Goal: Task Accomplishment & Management: Manage account settings

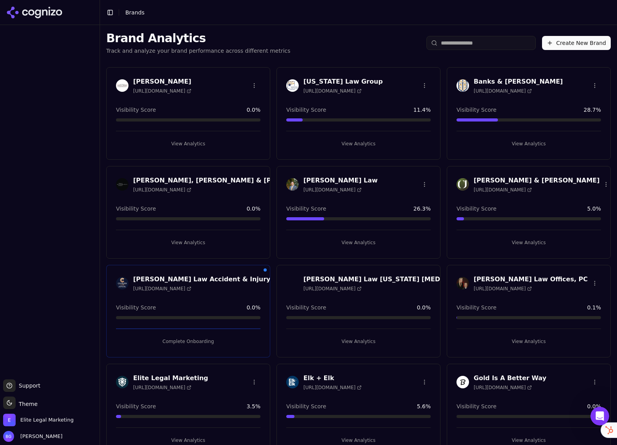
click at [449, 43] on input "search" at bounding box center [480, 43] width 109 height 14
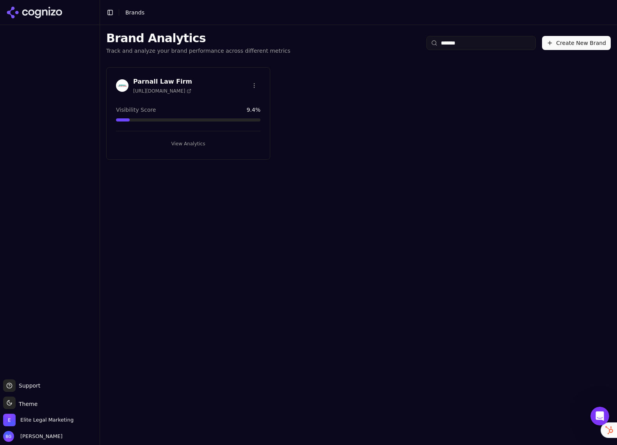
type input "*******"
click at [177, 85] on div "Parnall Law Firm [URL][DOMAIN_NAME]" at bounding box center [162, 85] width 59 height 17
click at [182, 142] on button "View Analytics" at bounding box center [188, 143] width 144 height 12
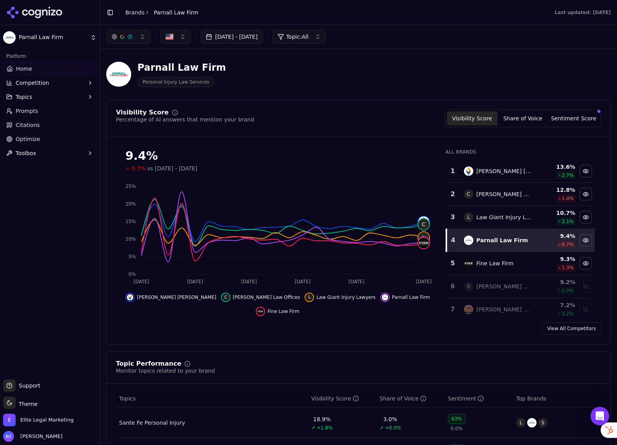
click at [20, 69] on span "Home" at bounding box center [24, 69] width 16 height 8
click at [138, 38] on button "button" at bounding box center [128, 37] width 44 height 14
click at [159, 99] on div "Perplexity" at bounding box center [128, 100] width 74 height 12
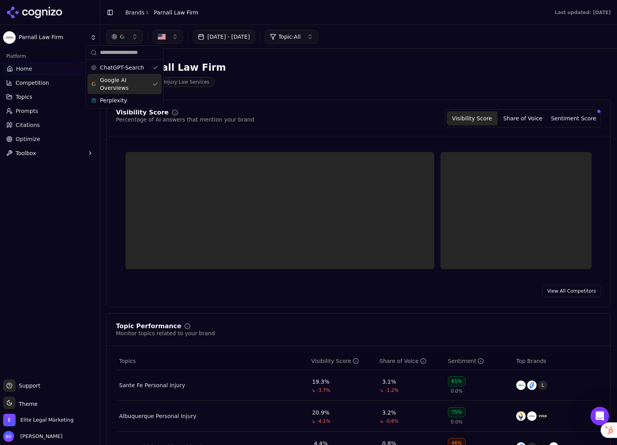
click at [155, 80] on div "Google AI Overviews" at bounding box center [124, 84] width 74 height 20
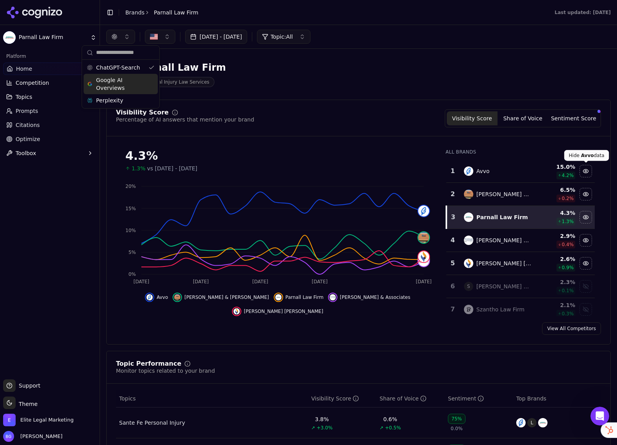
click at [585, 171] on div "Hide avvo data" at bounding box center [586, 171] width 12 height 12
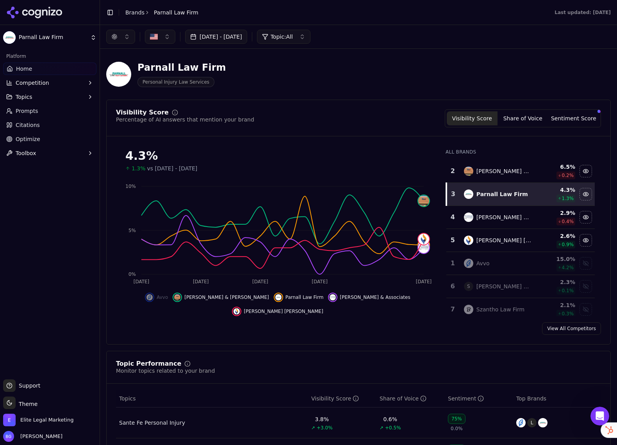
scroll to position [1, 0]
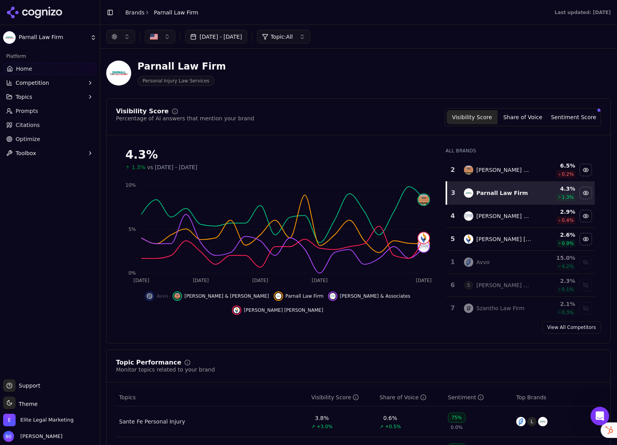
click at [123, 39] on button "button" at bounding box center [120, 37] width 29 height 14
click at [132, 81] on span "Google AI Overviews" at bounding box center [120, 84] width 49 height 16
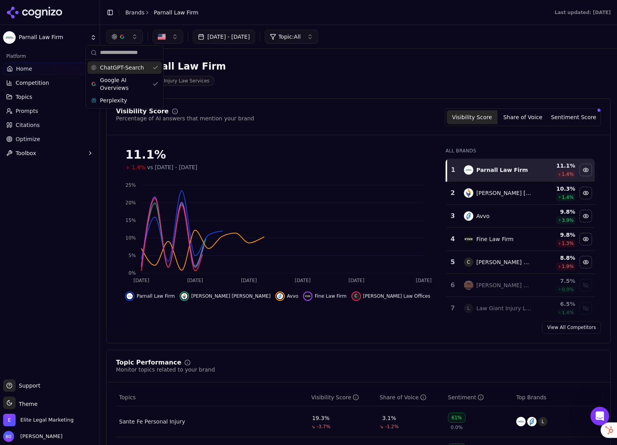
click at [123, 39] on div "button" at bounding box center [122, 37] width 6 height 6
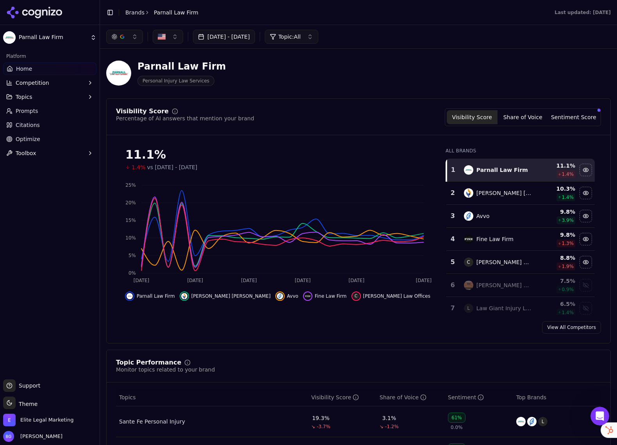
click at [119, 37] on div "button" at bounding box center [122, 37] width 6 height 6
click at [155, 68] on div "ChatGPT-Search" at bounding box center [124, 67] width 74 height 12
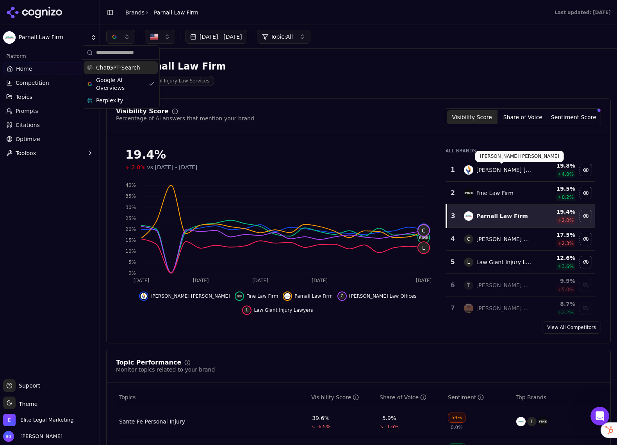
click at [511, 169] on div "[PERSON_NAME] [PERSON_NAME]" at bounding box center [503, 170] width 55 height 8
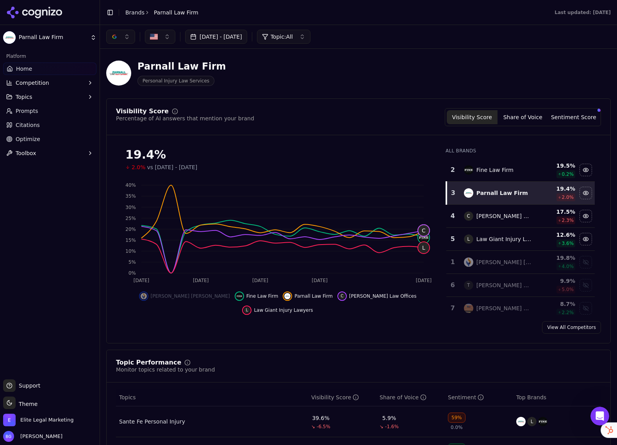
drag, startPoint x: 585, startPoint y: 260, endPoint x: 564, endPoint y: 262, distance: 20.7
click at [585, 260] on div "Show singleton schreiber data" at bounding box center [586, 262] width 12 height 12
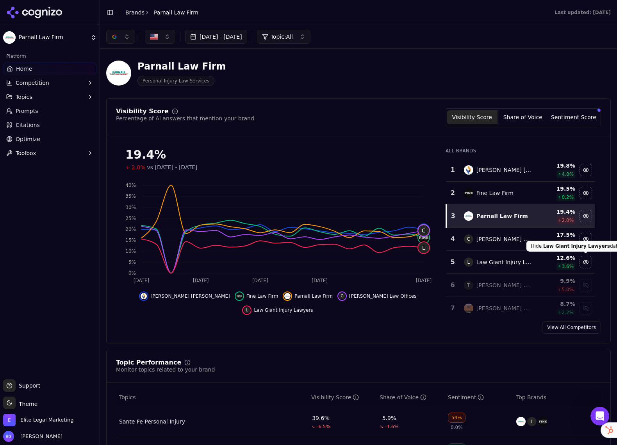
click at [121, 39] on button "button" at bounding box center [120, 37] width 29 height 14
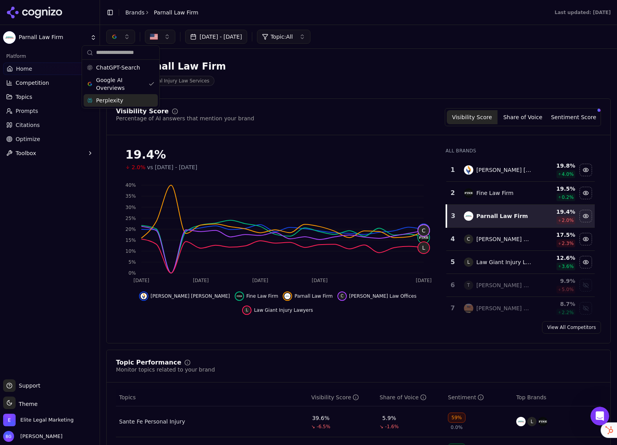
click at [124, 102] on div "Perplexity" at bounding box center [121, 100] width 74 height 12
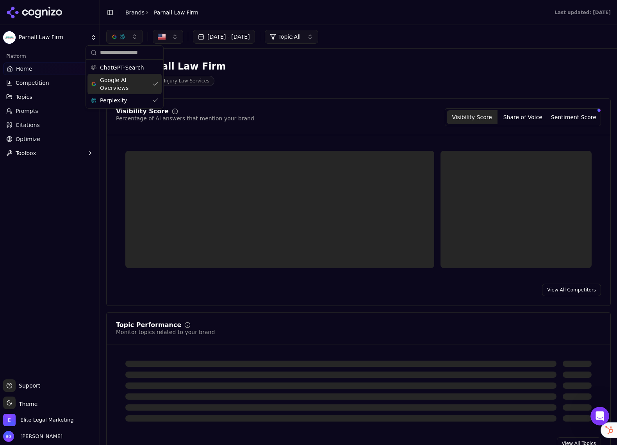
click at [153, 88] on div "Google AI Overviews" at bounding box center [124, 84] width 74 height 20
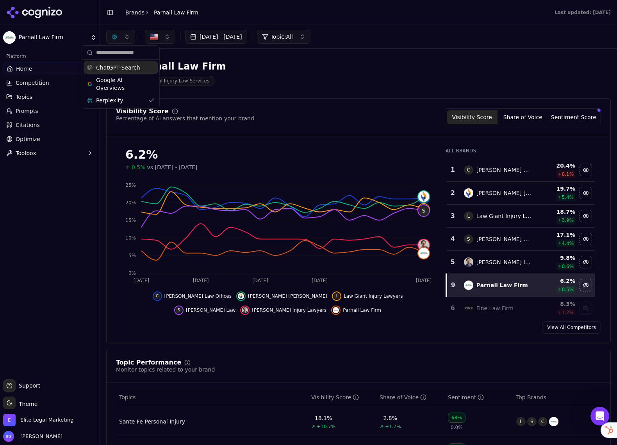
click at [130, 71] on div "ChatGPT-Search" at bounding box center [121, 67] width 74 height 12
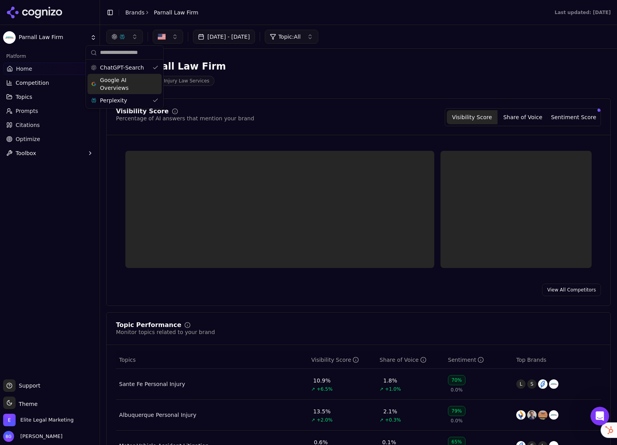
click at [121, 85] on span "Google AI Overviews" at bounding box center [124, 84] width 49 height 16
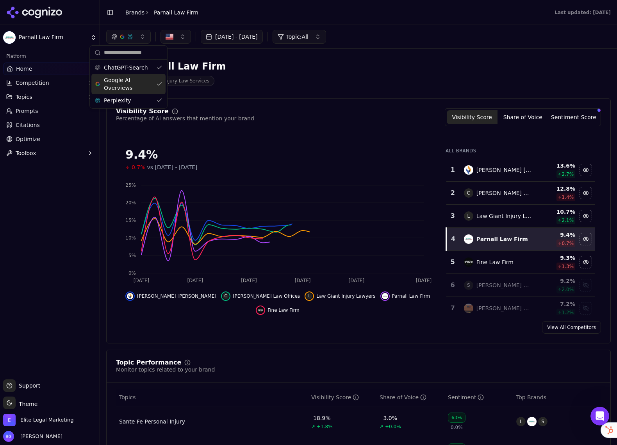
click at [305, 76] on div "Parnall Law Firm Personal Injury Law Services" at bounding box center [281, 73] width 350 height 26
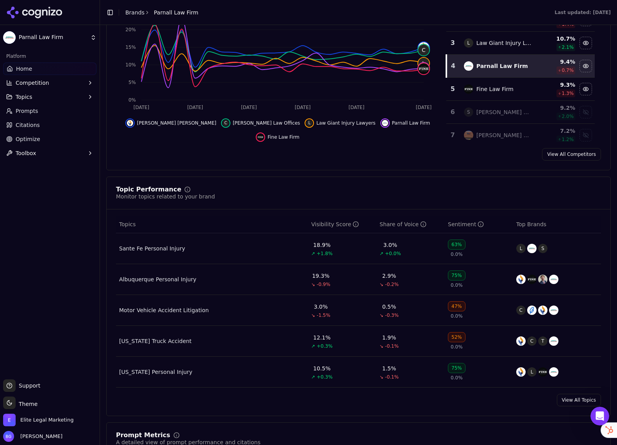
scroll to position [184, 0]
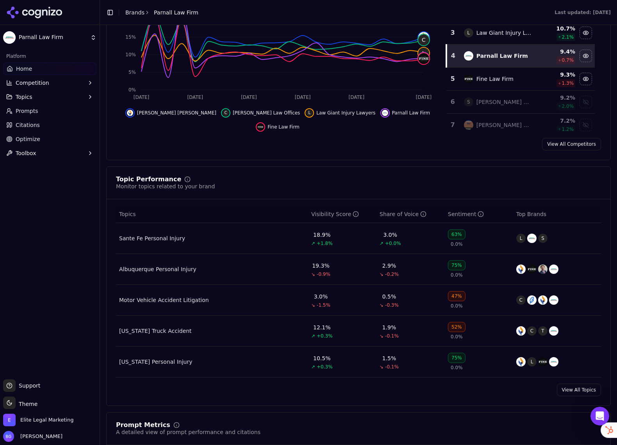
click at [23, 98] on span "Topics" at bounding box center [24, 97] width 17 height 8
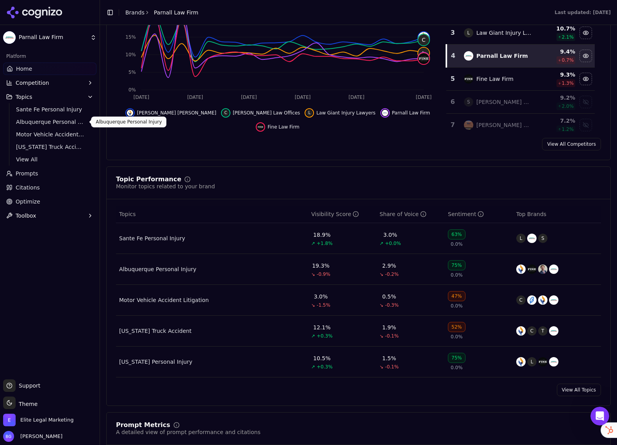
click at [38, 123] on span "Albuquerque Personal Injury" at bounding box center [50, 122] width 68 height 8
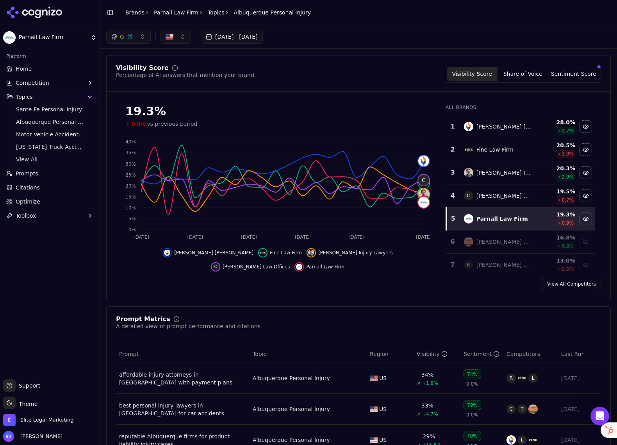
click at [141, 37] on button "button" at bounding box center [128, 37] width 44 height 14
click at [158, 84] on div "Google AI Overviews" at bounding box center [128, 84] width 74 height 20
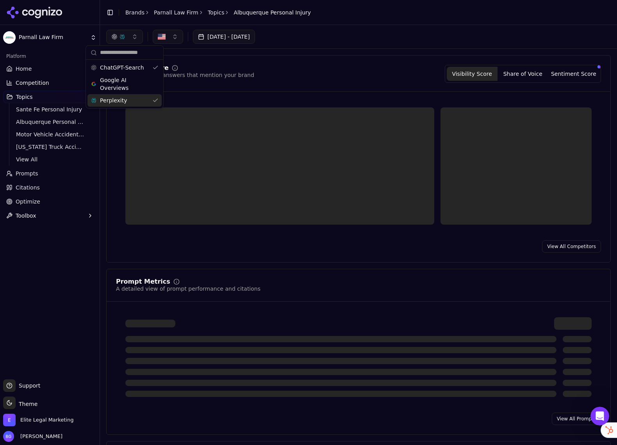
click at [156, 98] on div "Perplexity" at bounding box center [124, 100] width 74 height 12
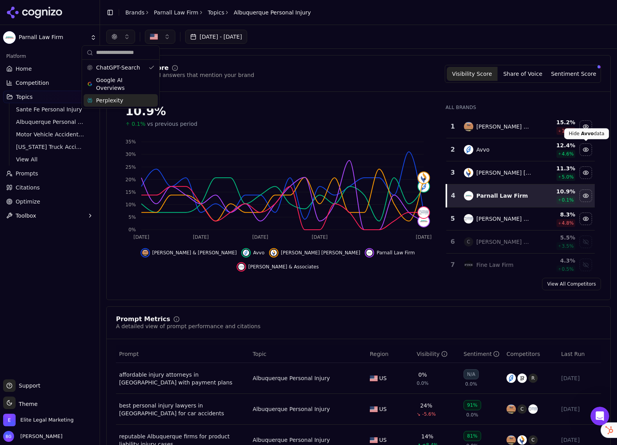
click at [585, 148] on div "Hide avvo data" at bounding box center [586, 150] width 12 height 12
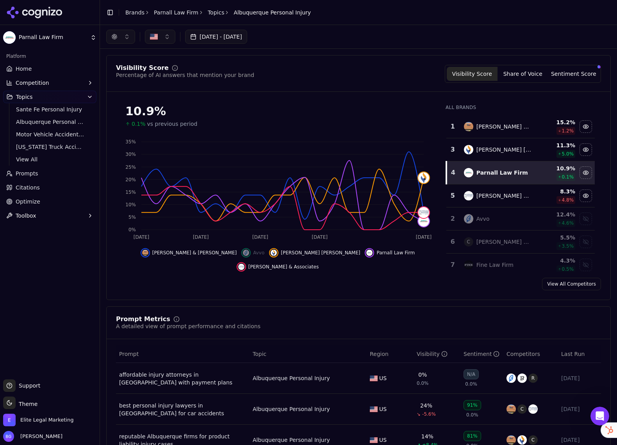
click at [124, 39] on button "button" at bounding box center [120, 37] width 29 height 14
click at [148, 82] on div "Google AI Overviews" at bounding box center [121, 84] width 74 height 20
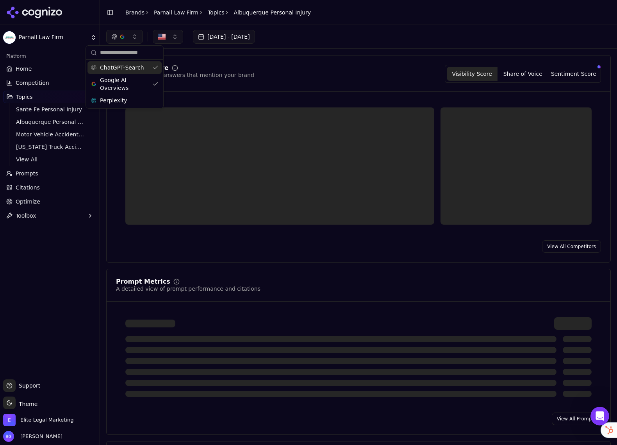
click at [136, 40] on button "button" at bounding box center [124, 37] width 37 height 14
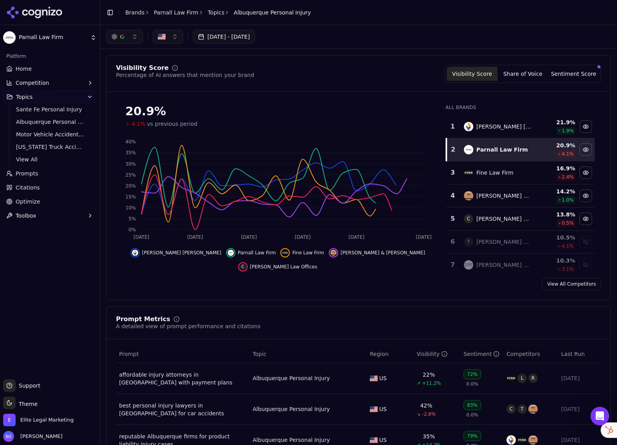
drag, startPoint x: 135, startPoint y: 36, endPoint x: 142, endPoint y: 40, distance: 8.6
click at [135, 36] on button "button" at bounding box center [124, 37] width 37 height 14
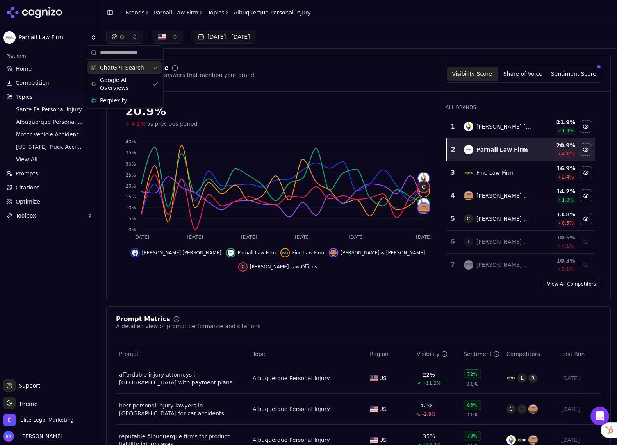
click at [157, 68] on div "ChatGPT-Search" at bounding box center [124, 67] width 74 height 12
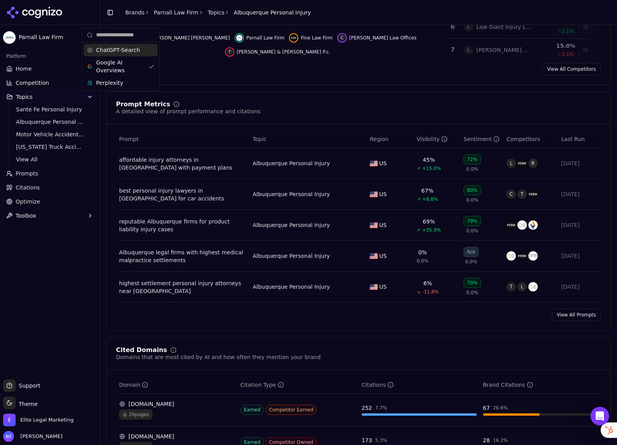
scroll to position [215, 0]
click at [566, 319] on link "View All Prompts" at bounding box center [576, 314] width 49 height 12
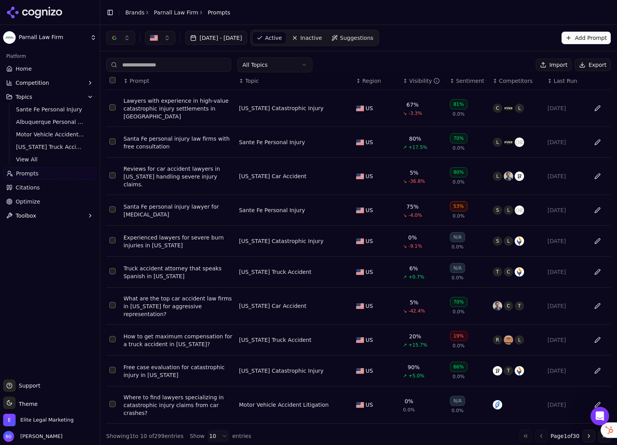
click at [268, 69] on html "Parnall Law Firm Platform Home Competition Topics Sante Fe Personal Injury [GEO…" at bounding box center [308, 222] width 617 height 445
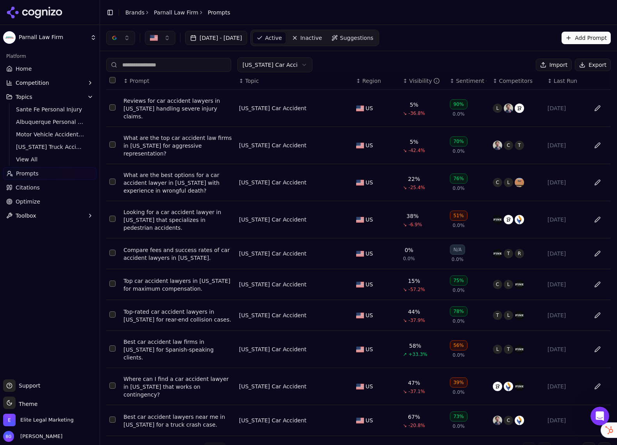
click at [204, 433] on html "Parnall Law Firm Platform Home Competition Topics Sante Fe Personal Injury [GEO…" at bounding box center [308, 222] width 617 height 445
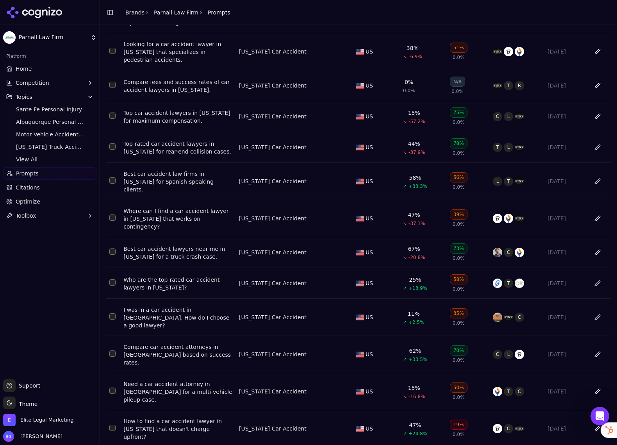
scroll to position [168, 0]
click at [33, 423] on span "Elite Legal Marketing" at bounding box center [46, 419] width 53 height 7
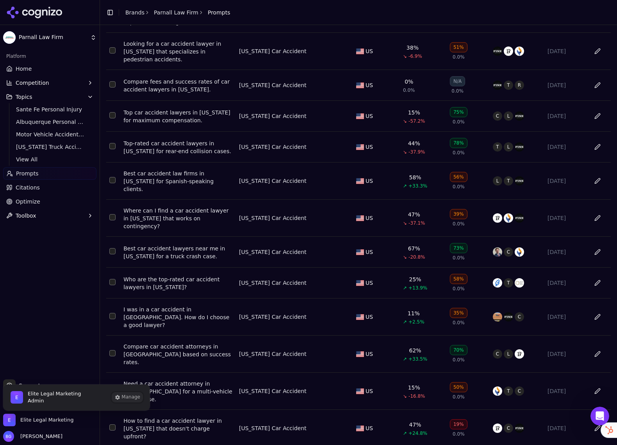
click at [124, 397] on button "Manage" at bounding box center [127, 396] width 30 height 9
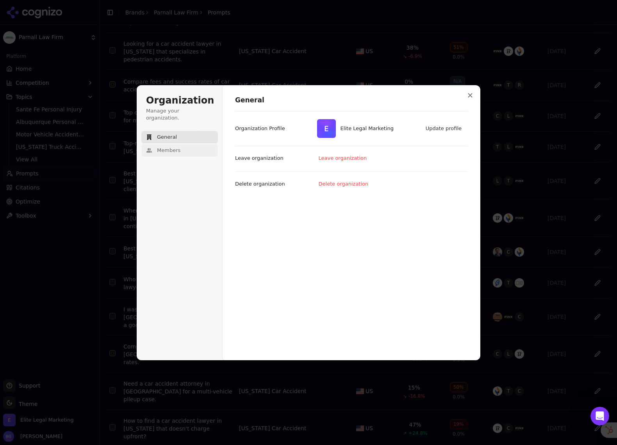
click at [165, 147] on button "Members" at bounding box center [179, 150] width 77 height 12
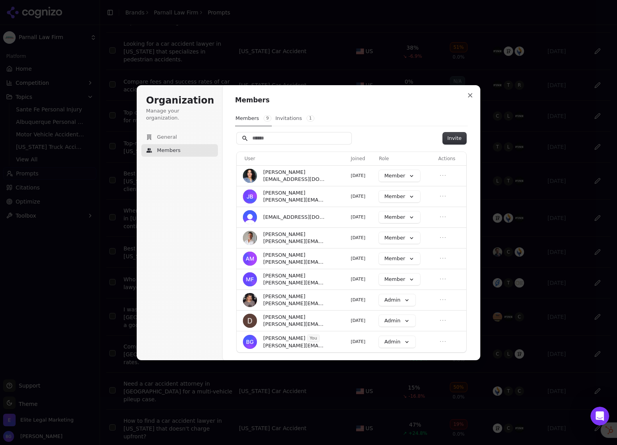
click at [292, 120] on button "Invitations 1" at bounding box center [295, 118] width 40 height 15
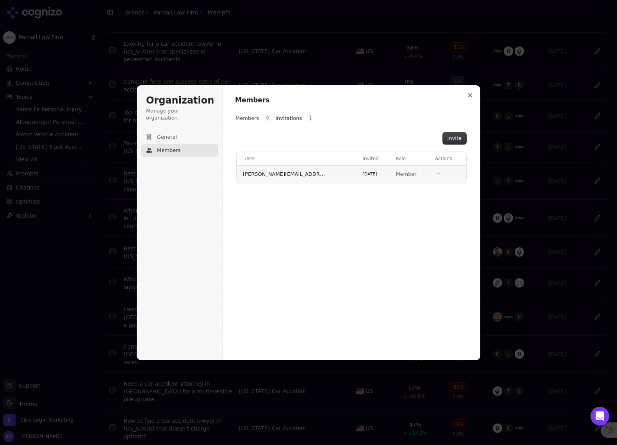
click at [432, 171] on td at bounding box center [449, 174] width 34 height 18
click at [436, 175] on icon "Open menu" at bounding box center [440, 173] width 8 height 8
click at [411, 187] on button "Revoke invitation" at bounding box center [413, 187] width 53 height 10
click at [245, 122] on button "Members 9" at bounding box center [253, 118] width 37 height 15
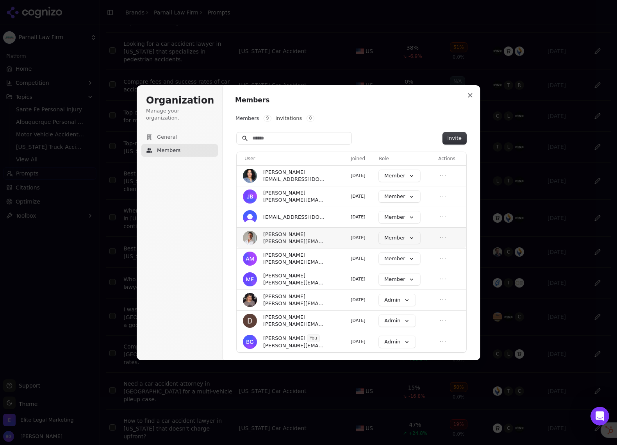
scroll to position [4, 0]
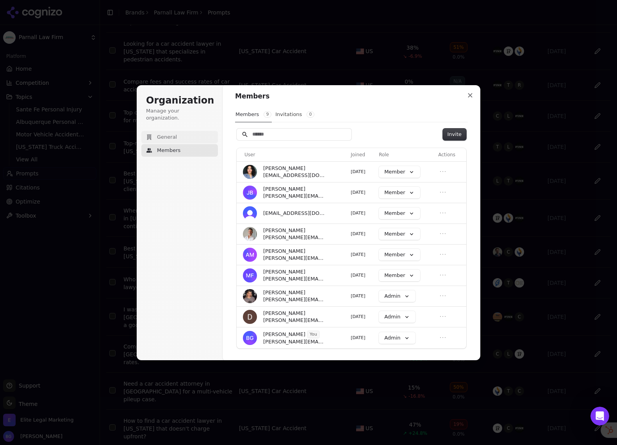
click at [168, 133] on span "General" at bounding box center [167, 136] width 20 height 7
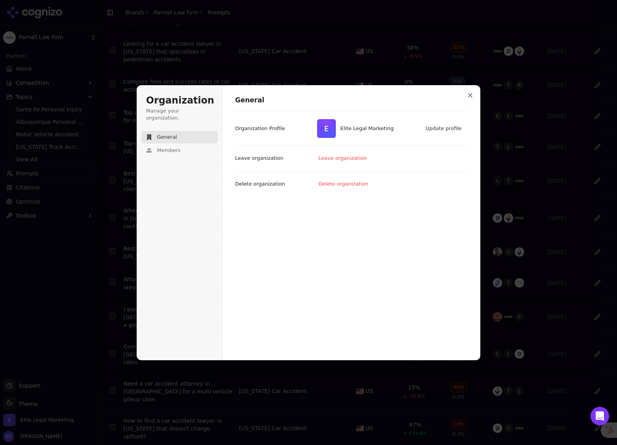
scroll to position [0, 0]
click at [163, 147] on span "Members" at bounding box center [168, 150] width 23 height 7
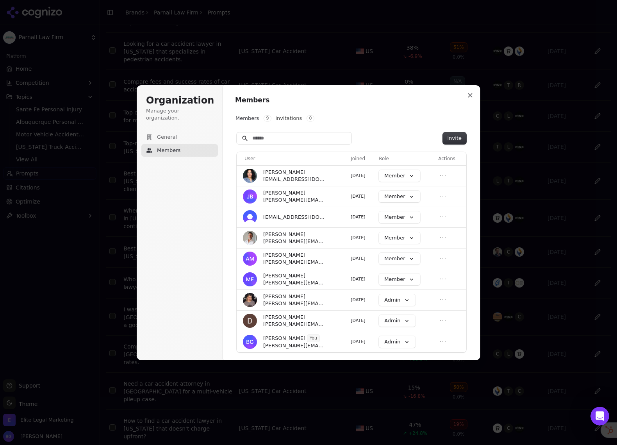
scroll to position [4, 0]
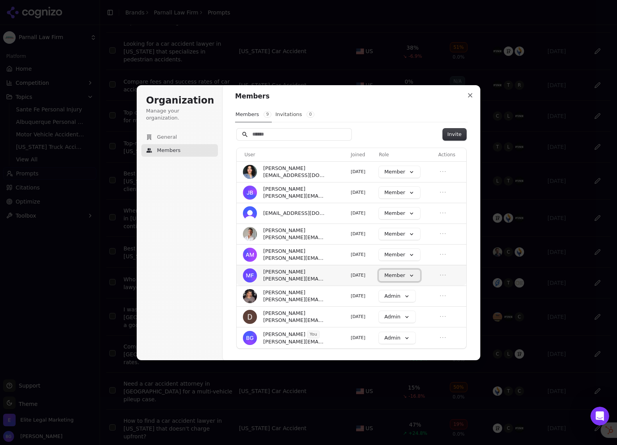
click at [408, 276] on button "Member" at bounding box center [399, 275] width 41 height 12
click at [206, 270] on div "Organization Manage your organization. General Members" at bounding box center [181, 222] width 89 height 275
click at [468, 93] on icon "Close modal" at bounding box center [470, 95] width 5 height 5
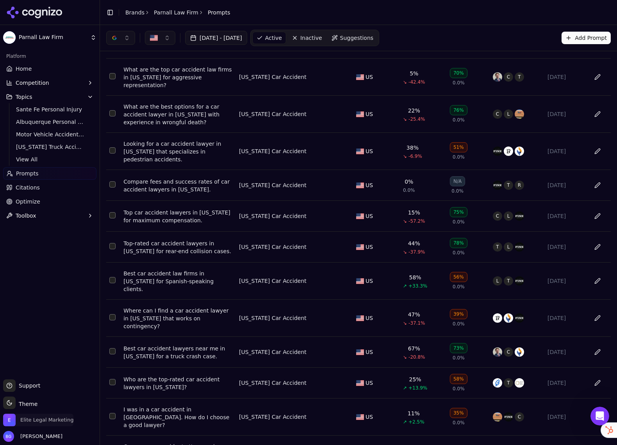
scroll to position [0, 0]
